Goal: Task Accomplishment & Management: Complete application form

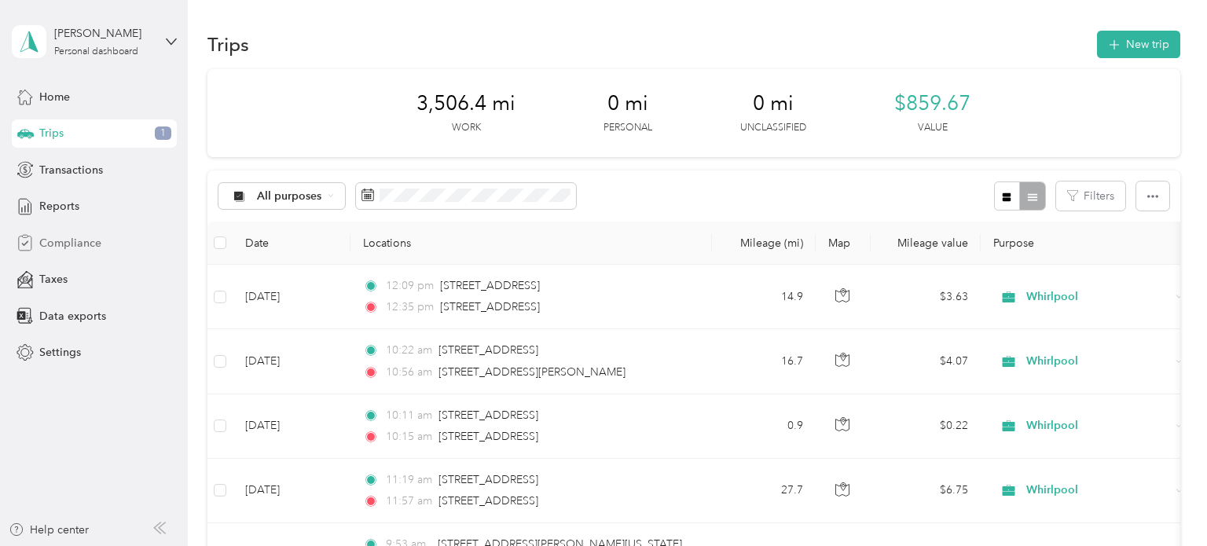
click at [98, 248] on span "Compliance" at bounding box center [70, 243] width 62 height 17
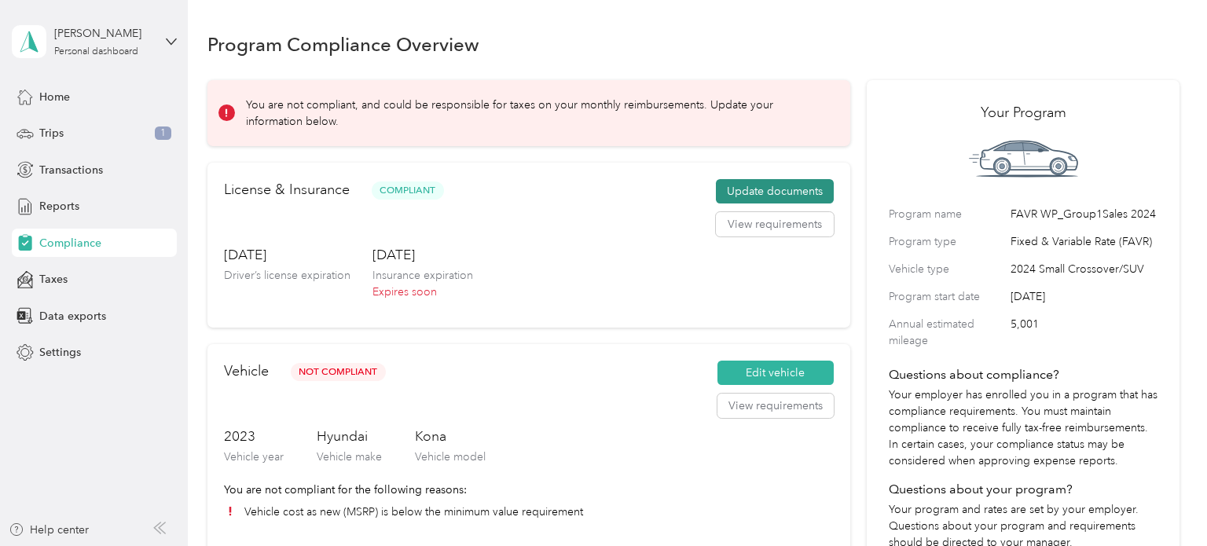
click at [784, 193] on button "Update documents" at bounding box center [775, 191] width 118 height 25
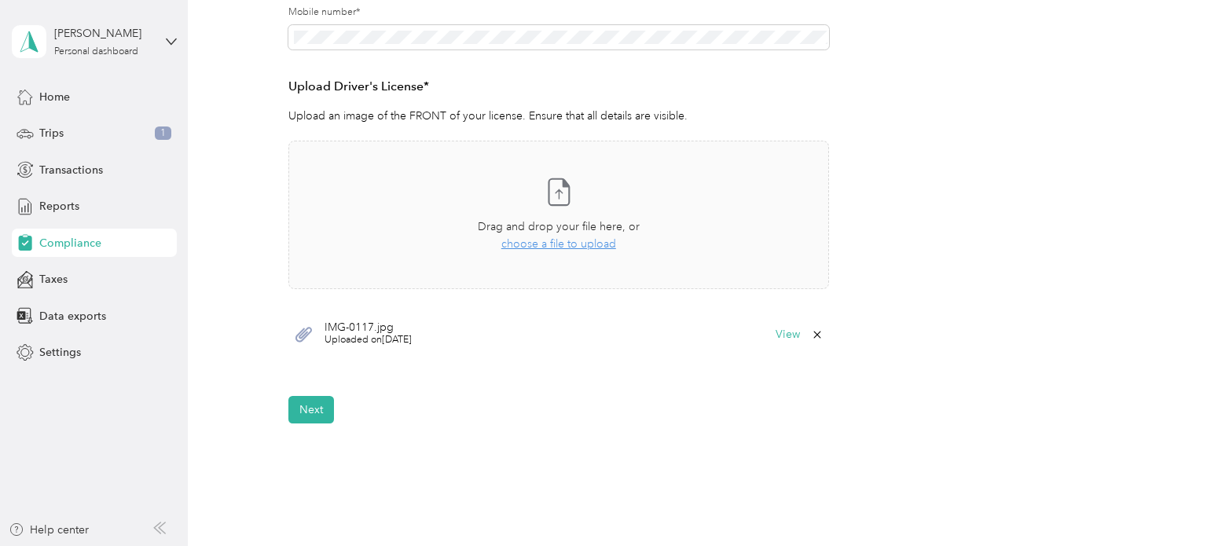
scroll to position [380, 0]
click at [784, 326] on button "View" at bounding box center [788, 331] width 24 height 11
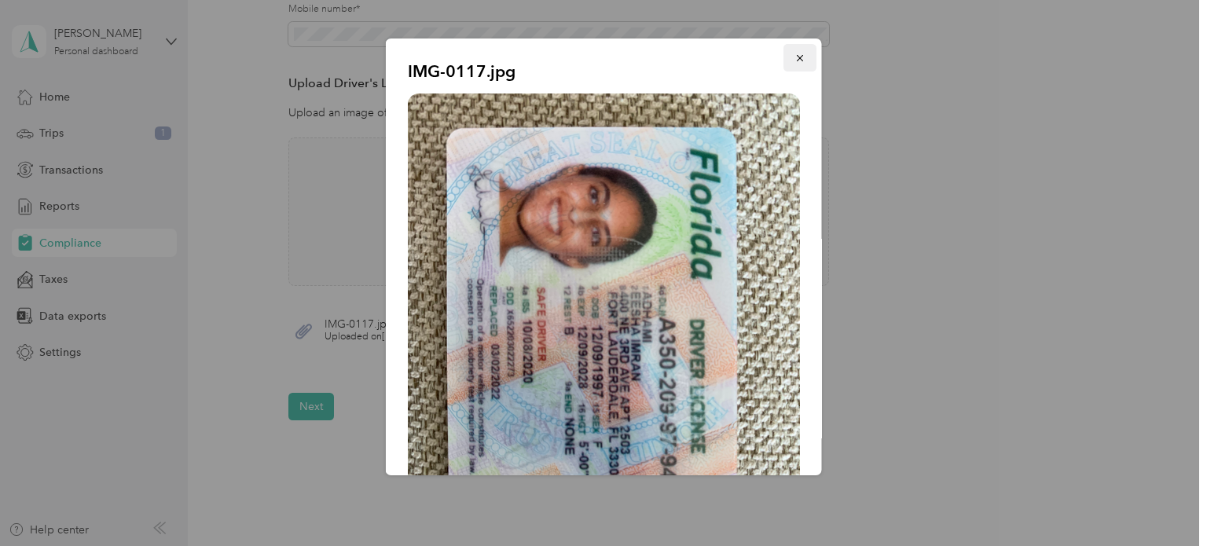
click at [801, 59] on icon "button" at bounding box center [799, 58] width 6 height 6
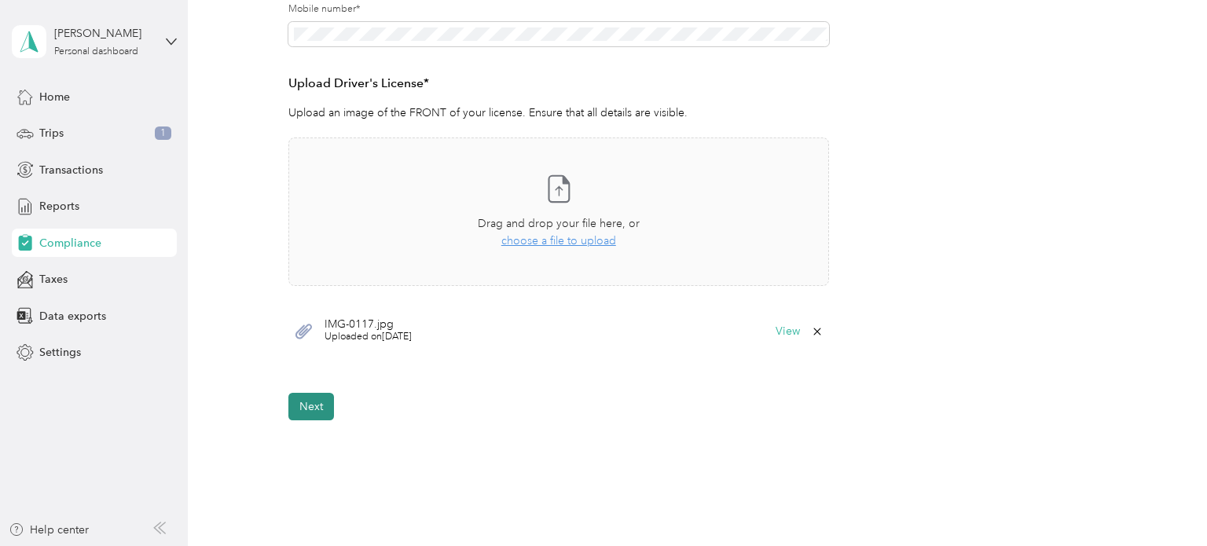
click at [323, 410] on button "Next" at bounding box center [311, 407] width 46 height 28
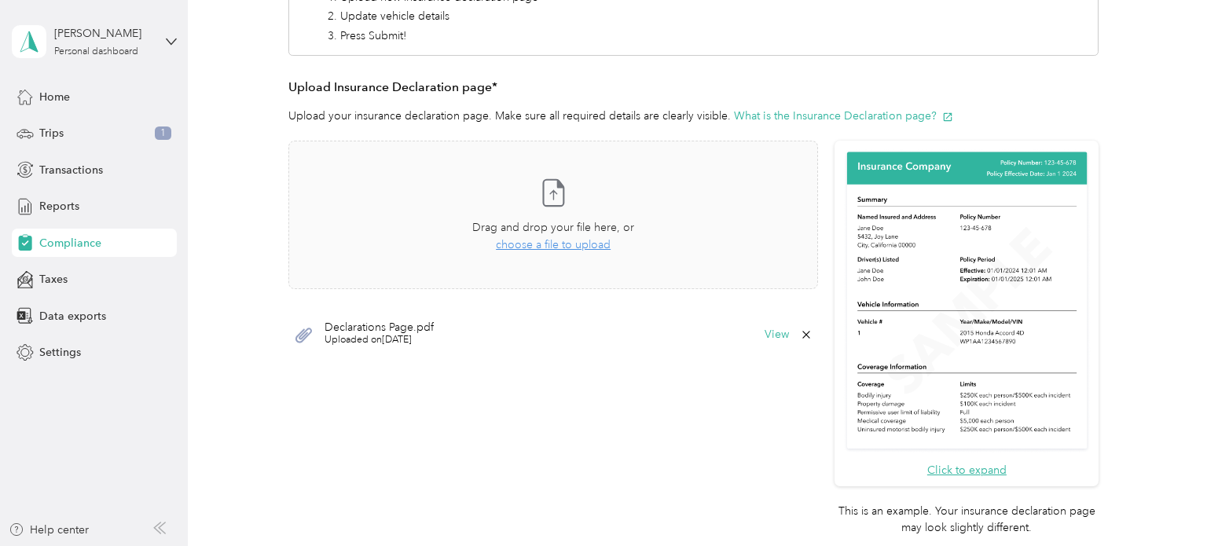
scroll to position [339, 0]
click at [810, 336] on icon at bounding box center [806, 335] width 7 height 7
click at [763, 350] on button "Yes" at bounding box center [774, 345] width 31 height 25
click at [561, 244] on span "choose a file to upload" at bounding box center [553, 245] width 115 height 13
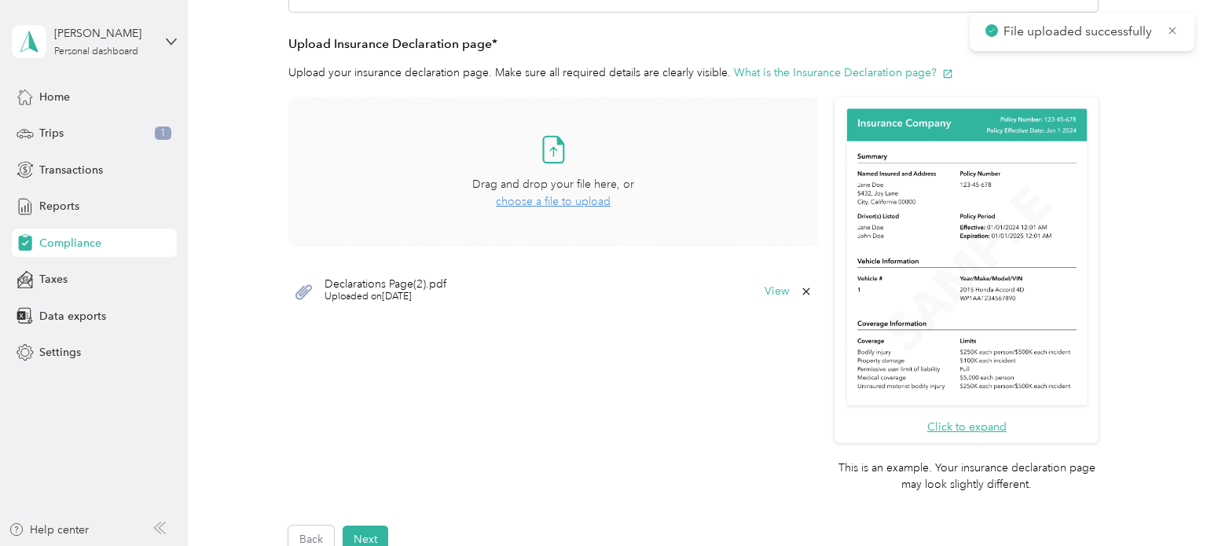
scroll to position [384, 0]
click at [376, 526] on button "Next" at bounding box center [366, 538] width 46 height 28
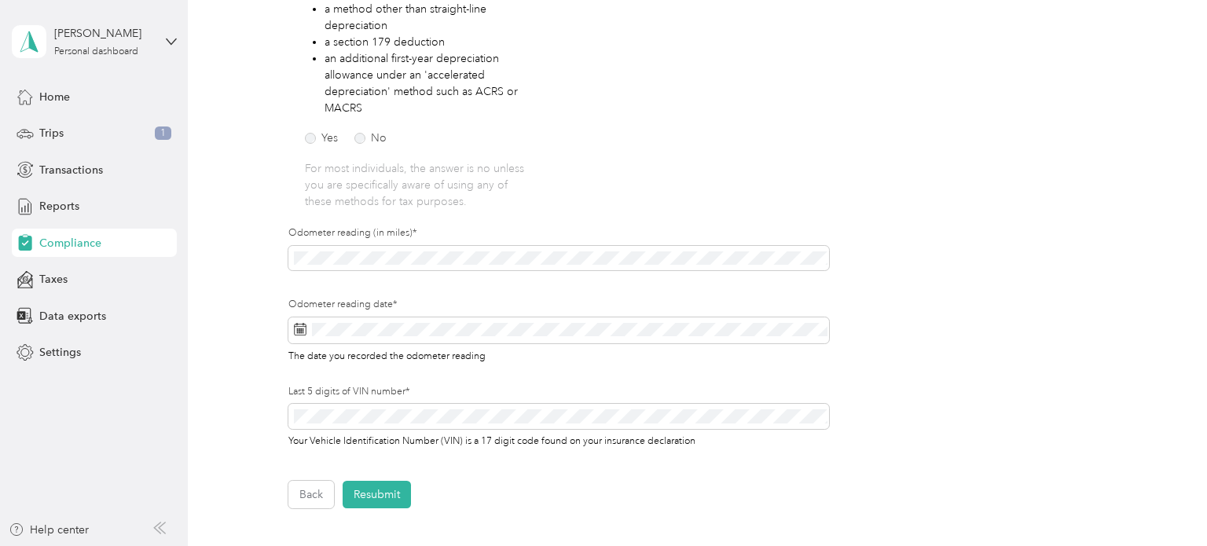
scroll to position [336, 0]
click at [377, 498] on button "Resubmit" at bounding box center [377, 491] width 68 height 28
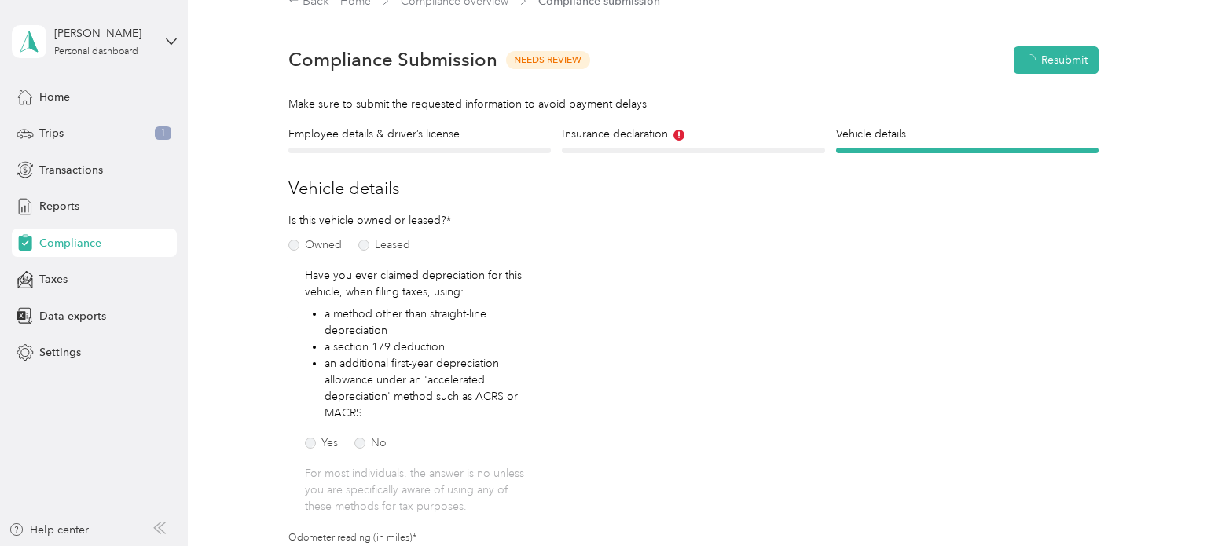
scroll to position [19, 0]
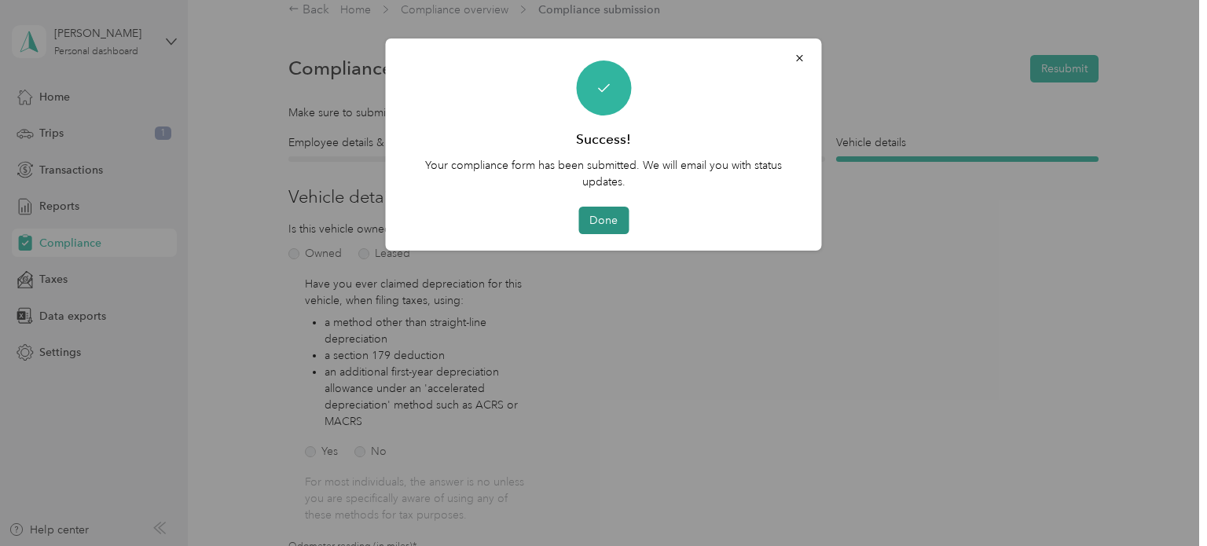
click at [598, 218] on button "Done" at bounding box center [604, 221] width 50 height 28
